Goal: Task Accomplishment & Management: Manage account settings

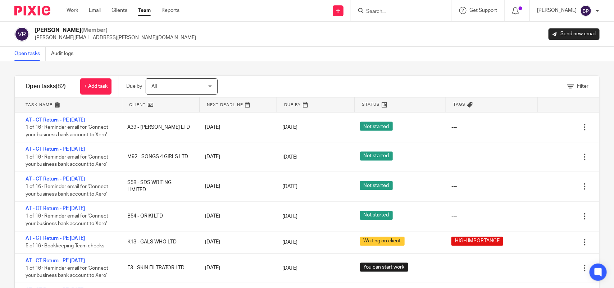
scroll to position [166, 0]
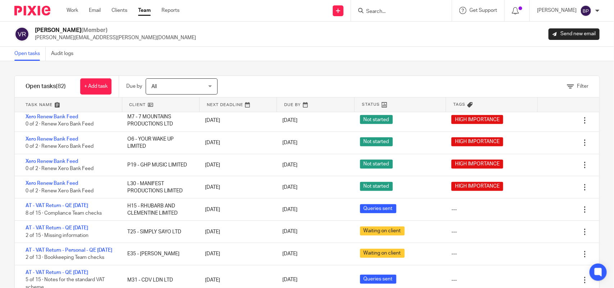
click at [27, 53] on link "Open tasks" at bounding box center [29, 54] width 31 height 14
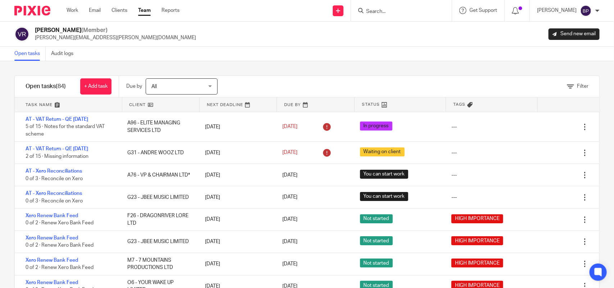
scroll to position [1002, 0]
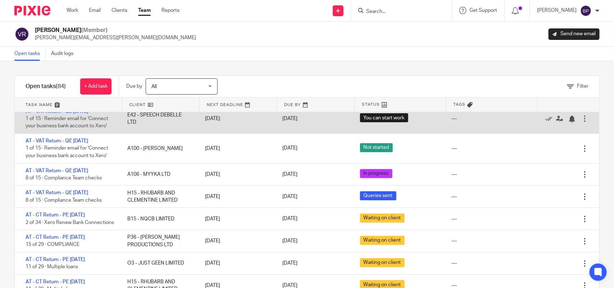
drag, startPoint x: 90, startPoint y: 204, endPoint x: 177, endPoint y: 139, distance: 108.7
click at [88, 195] on link "AT - VAT Return - QE [DATE]" at bounding box center [57, 192] width 63 height 5
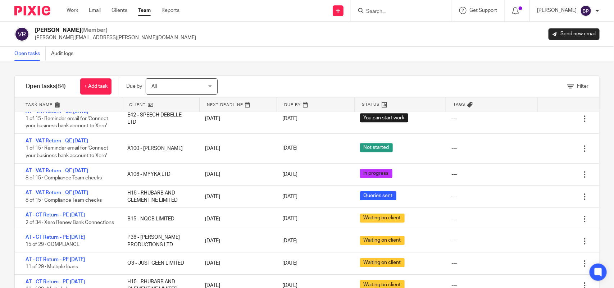
click at [33, 59] on link "Open tasks" at bounding box center [29, 54] width 31 height 14
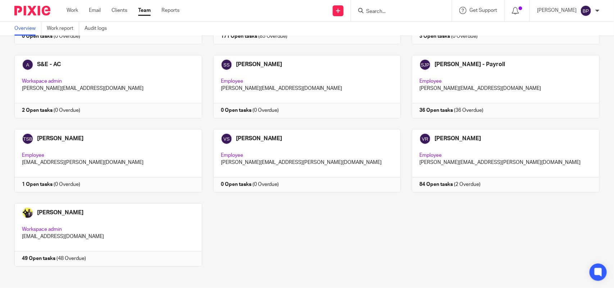
scroll to position [696, 0]
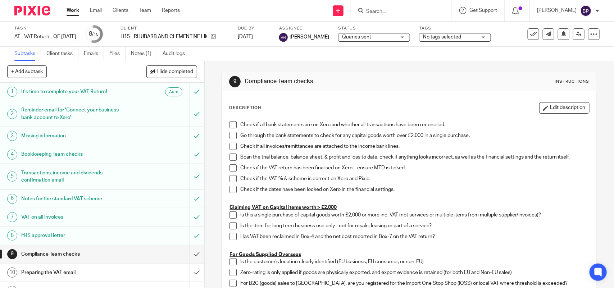
click at [383, 35] on span "Queries sent" at bounding box center [369, 37] width 54 height 8
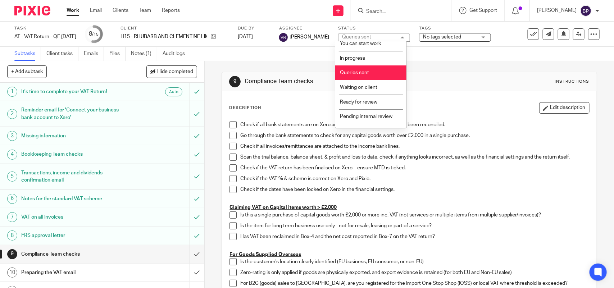
scroll to position [29, 0]
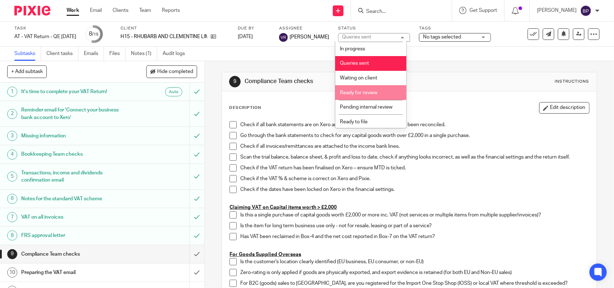
click at [376, 95] on li "Ready for review" at bounding box center [370, 92] width 71 height 15
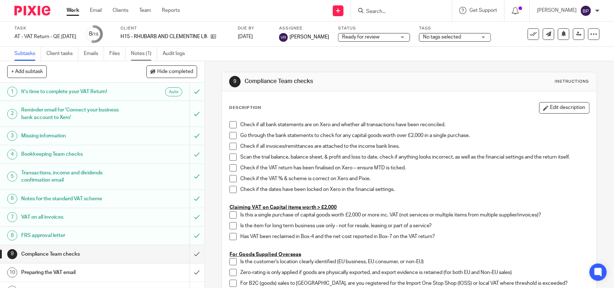
click at [151, 53] on link "Notes (1)" at bounding box center [144, 54] width 26 height 14
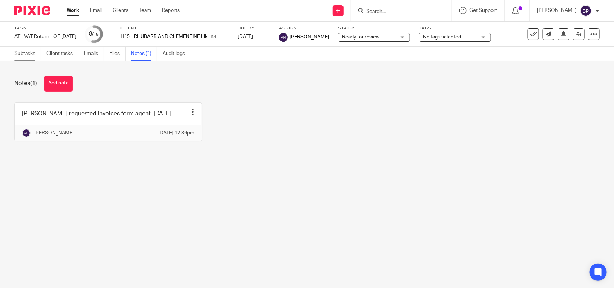
click at [21, 54] on link "Subtasks" at bounding box center [27, 54] width 27 height 14
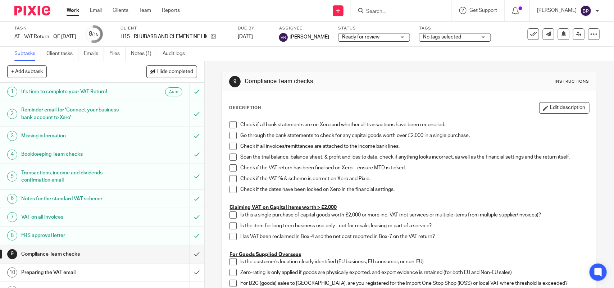
click at [231, 122] on span at bounding box center [232, 124] width 7 height 7
click at [229, 133] on span at bounding box center [232, 135] width 7 height 7
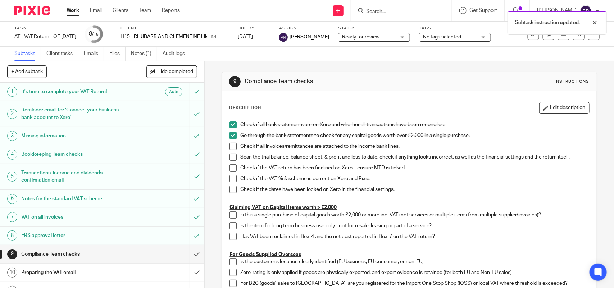
click at [232, 145] on span at bounding box center [232, 146] width 7 height 7
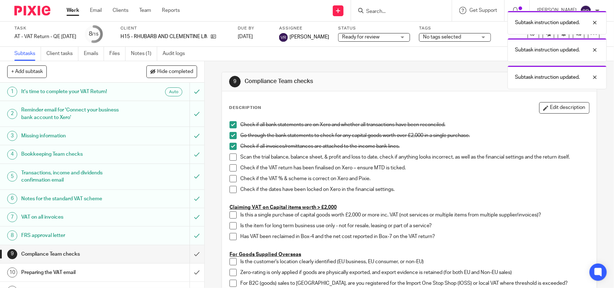
click at [232, 145] on span at bounding box center [232, 146] width 7 height 7
click at [229, 132] on li "Check if all bank statements are on Xero and whether all transactions have been…" at bounding box center [408, 126] width 359 height 11
click at [231, 136] on span at bounding box center [232, 135] width 7 height 7
click at [229, 121] on span at bounding box center [232, 124] width 7 height 7
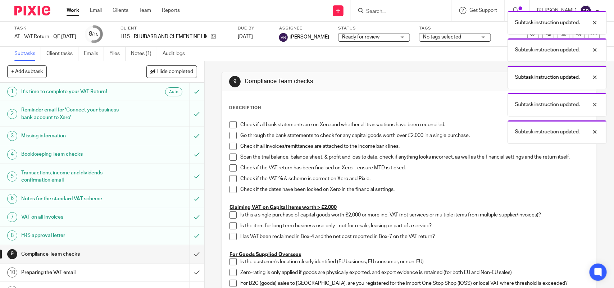
click at [338, 62] on div "Subtask instruction updated. Subtask instruction updated. Subtask instruction u…" at bounding box center [457, 75] width 300 height 137
click at [456, 69] on div "Subtask instruction updated. Subtask instruction updated. Subtask instruction u…" at bounding box center [457, 75] width 300 height 137
click at [441, 65] on div "Subtask instruction updated. Subtask instruction updated. Subtask instruction u…" at bounding box center [457, 75] width 300 height 137
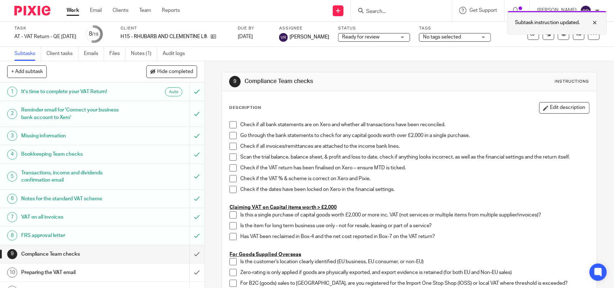
click at [571, 34] on div "Subtask instruction updated." at bounding box center [556, 23] width 99 height 24
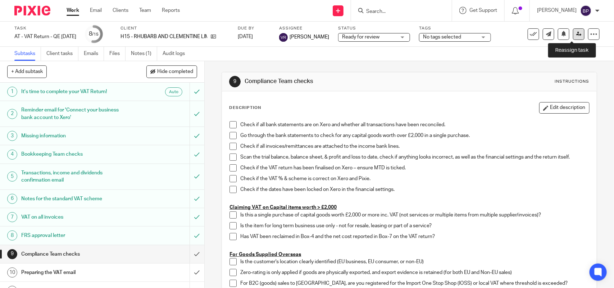
click at [576, 31] on link at bounding box center [579, 34] width 12 height 12
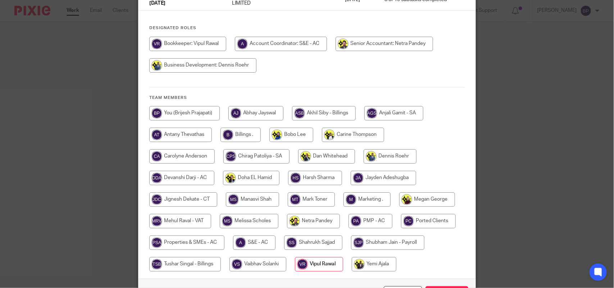
scroll to position [128, 0]
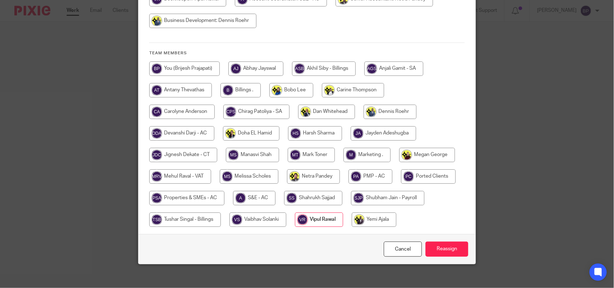
drag, startPoint x: 186, startPoint y: 170, endPoint x: 376, endPoint y: 175, distance: 190.3
click at [186, 170] on input "radio" at bounding box center [180, 176] width 62 height 14
radio input "true"
drag, startPoint x: 439, startPoint y: 245, endPoint x: 433, endPoint y: 227, distance: 18.6
click at [440, 245] on input "Reassign" at bounding box center [446, 249] width 43 height 15
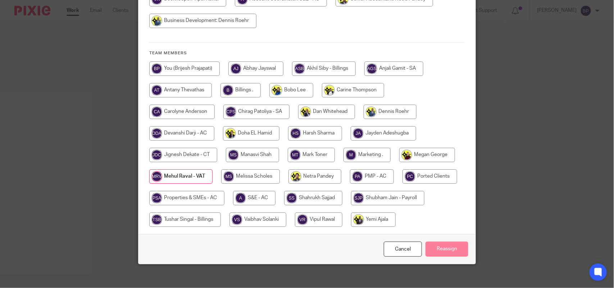
scroll to position [0, 0]
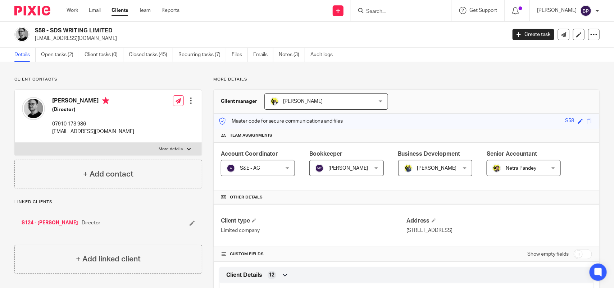
scroll to position [540, 0]
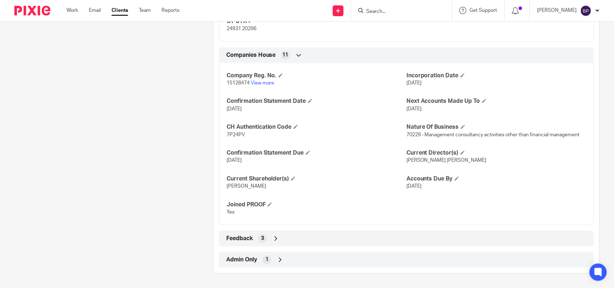
click at [382, 9] on input "Search" at bounding box center [397, 12] width 65 height 6
paste input "SKIN FILTRATOR LTD"
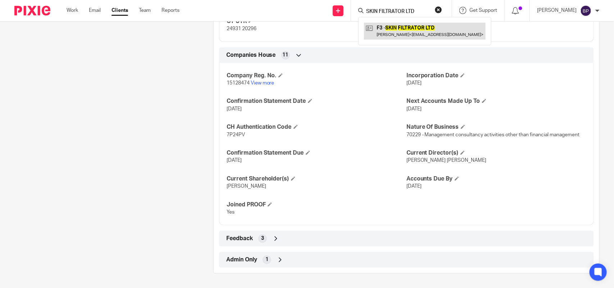
type input "SKIN FILTRATOR LTD"
click at [406, 35] on link at bounding box center [425, 31] width 122 height 17
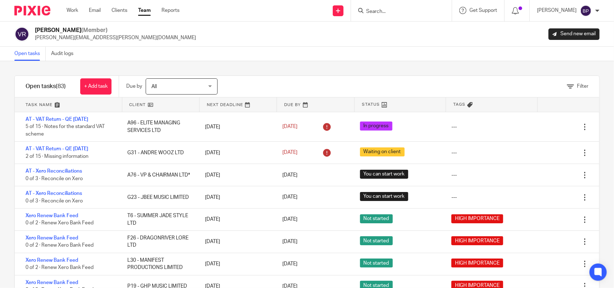
click at [290, 65] on div "Filter tasks Only show tasks matching all of these conditions 1 Client name Is …" at bounding box center [307, 174] width 614 height 227
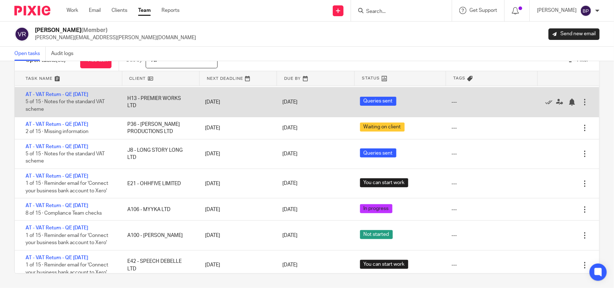
scroll to position [405, 0]
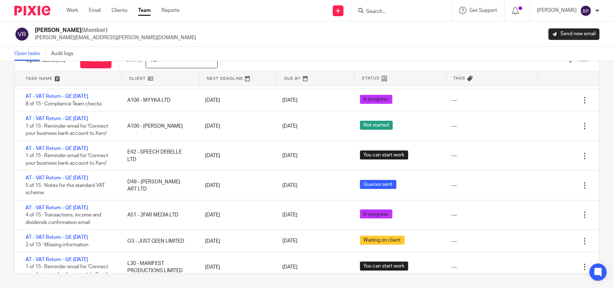
click at [397, 35] on div "Vipul Rawal (Member) vipul.rawal@confiancebizsol.com Send new email" at bounding box center [306, 34] width 585 height 15
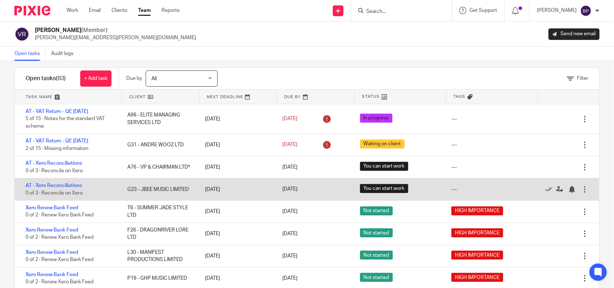
scroll to position [0, 0]
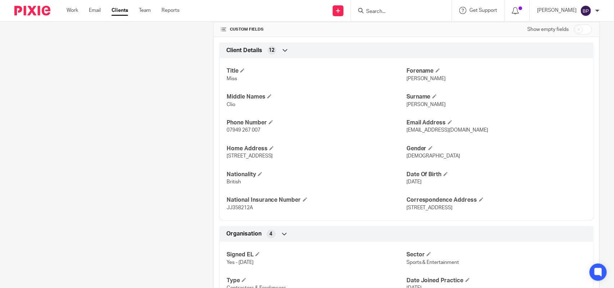
scroll to position [450, 0]
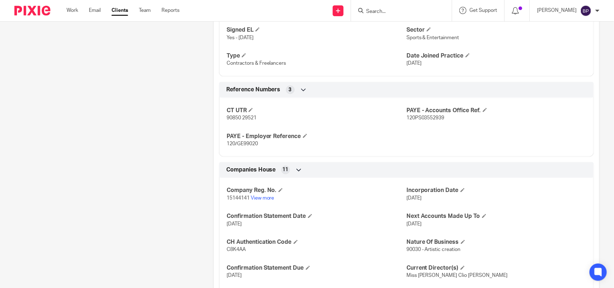
click at [168, 121] on div "Client contacts [PERSON_NAME] (Content Creator) 07949 267 007 [EMAIL_ADDRESS][D…" at bounding box center [102, 8] width 199 height 762
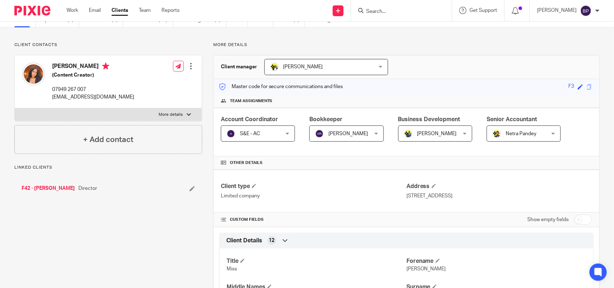
scroll to position [0, 0]
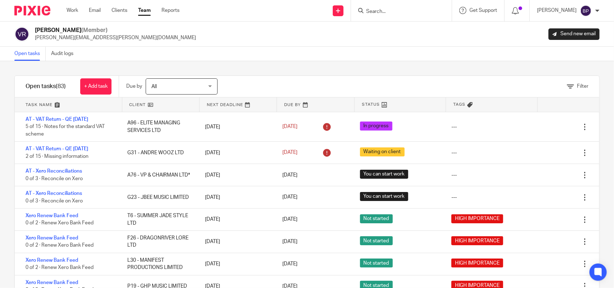
click at [146, 12] on link "Team" at bounding box center [144, 10] width 13 height 7
